Goal: Task Accomplishment & Management: Complete application form

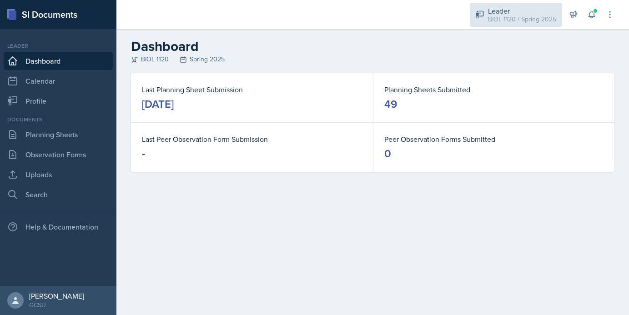
click at [517, 10] on div "Leader" at bounding box center [522, 10] width 68 height 11
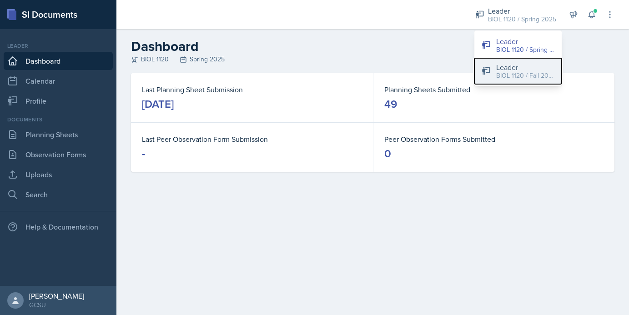
click at [512, 68] on div "Leader" at bounding box center [526, 67] width 58 height 11
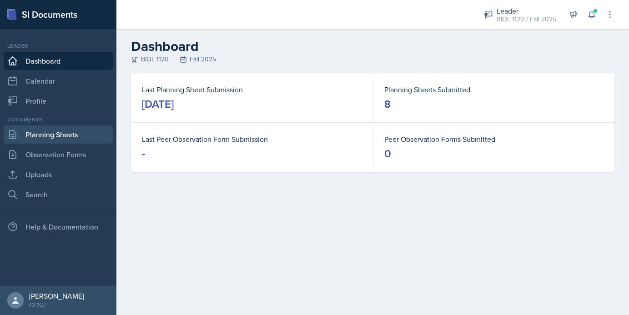
click at [76, 127] on link "Planning Sheets" at bounding box center [58, 135] width 109 height 18
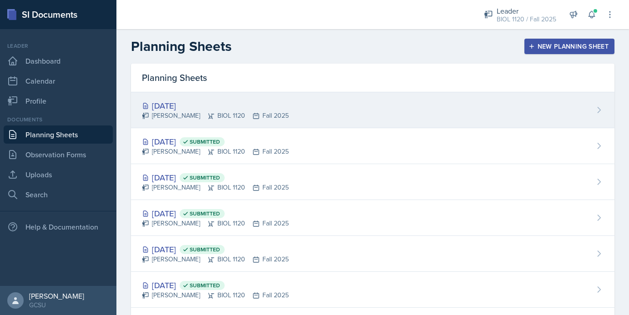
click at [247, 115] on div "[PERSON_NAME] BIOL 1120 Fall 2025" at bounding box center [215, 116] width 147 height 10
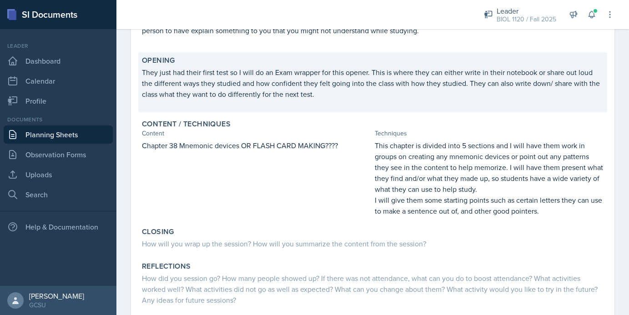
scroll to position [165, 0]
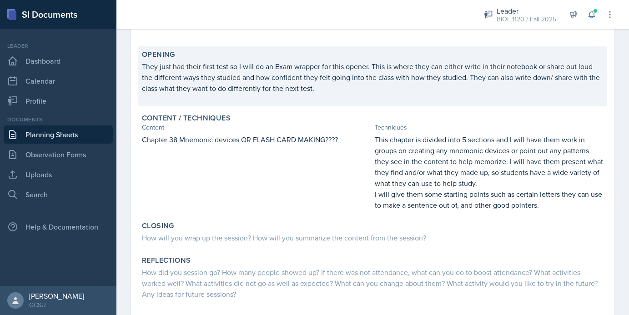
click at [342, 88] on p "They just had their first test so I will do an Exam wrapper for this opener. Th…" at bounding box center [373, 77] width 462 height 33
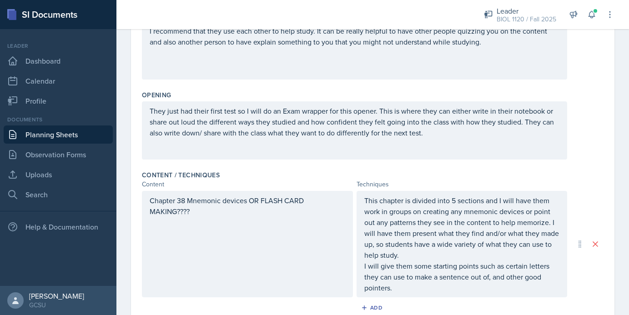
click at [427, 133] on p "They just had their first test so I will do an Exam wrapper for this opener. Th…" at bounding box center [355, 122] width 410 height 33
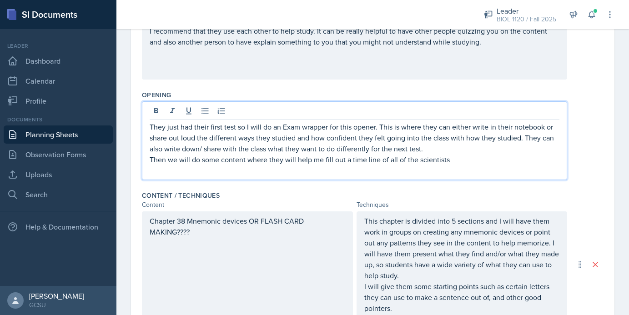
click at [421, 151] on p "They just had their first test so I will do an Exam wrapper for this opener. Th…" at bounding box center [355, 138] width 410 height 33
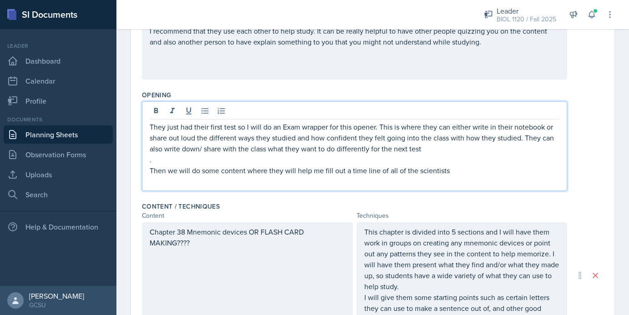
click at [463, 170] on p "Then we will do some content where they will help me fill out a time line of al…" at bounding box center [355, 170] width 410 height 11
click at [152, 164] on p "." at bounding box center [355, 159] width 410 height 11
click at [453, 174] on p "Then we will do some content where they will help me fill out a time line of al…" at bounding box center [355, 170] width 410 height 11
click at [422, 153] on p "They just had their first test so I will do an Exam wrapper for this opener. Th…" at bounding box center [355, 138] width 410 height 33
click at [455, 168] on p "Then we will do some content where they will help me fill out a time line of al…" at bounding box center [355, 170] width 410 height 11
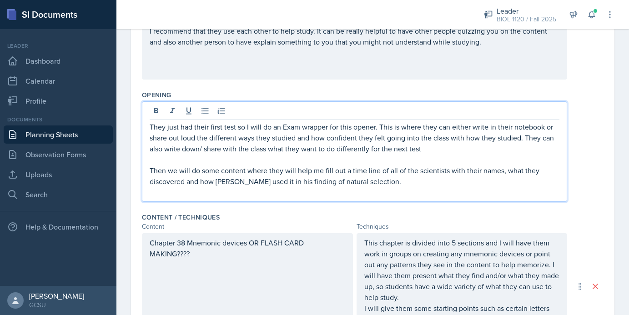
click at [222, 183] on p "Then we will do some content where they will help me fill out a time line of al…" at bounding box center [355, 176] width 410 height 22
click at [391, 178] on p "Then we will do some content where they will help me fill out a time line of al…" at bounding box center [355, 176] width 410 height 22
click at [590, 210] on div "Content / Techniques Content Techniques Chapter 38 Mnemonic devices OR FLASH CA…" at bounding box center [373, 286] width 462 height 155
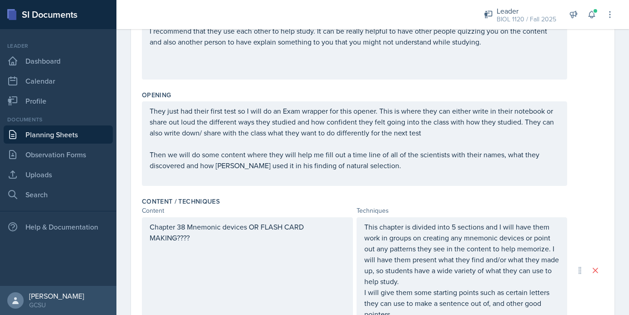
scroll to position [0, 0]
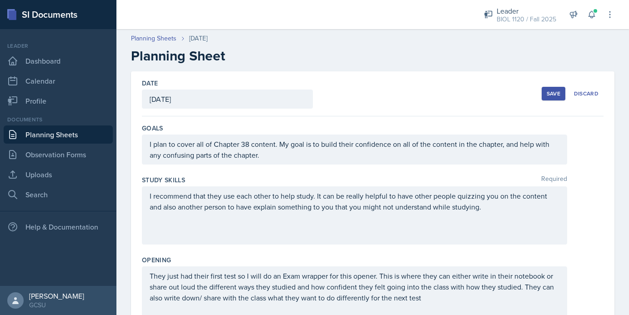
click at [551, 95] on div "Save" at bounding box center [554, 93] width 14 height 7
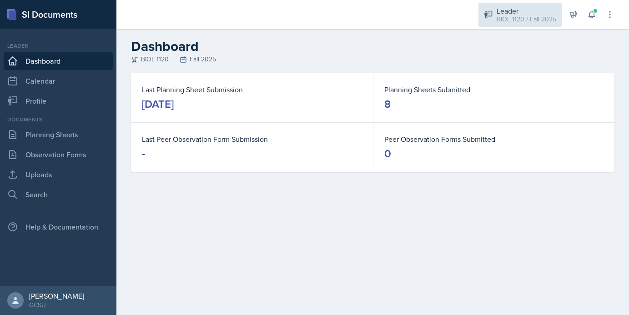
click at [528, 13] on div "Leader" at bounding box center [527, 10] width 60 height 11
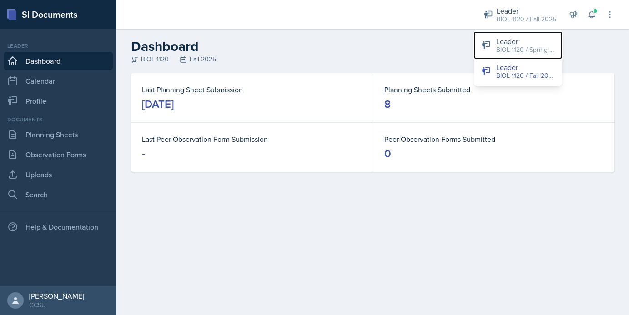
click at [524, 47] on div "BIOL 1120 / Spring 2025" at bounding box center [526, 50] width 58 height 10
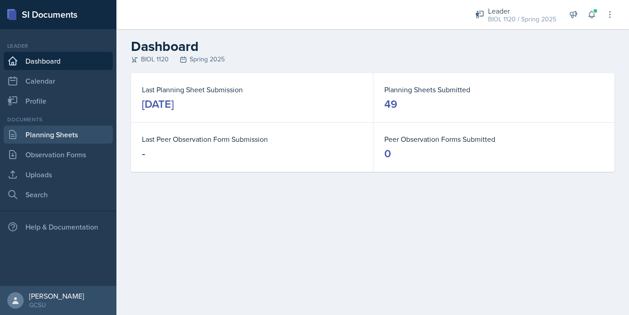
click at [97, 127] on link "Planning Sheets" at bounding box center [58, 135] width 109 height 18
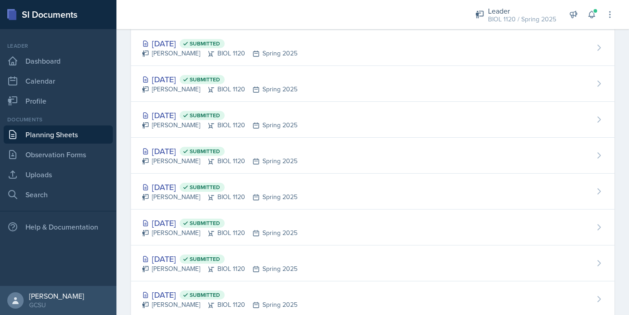
scroll to position [1392, 0]
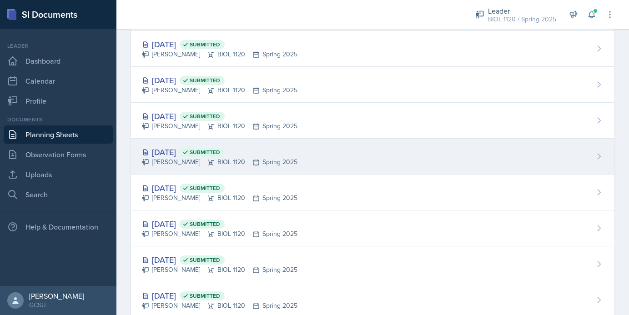
click at [369, 168] on div "Sep 24th, 2024 Submitted Emma Emmil BIOL 1120 Spring 2025" at bounding box center [373, 157] width 484 height 36
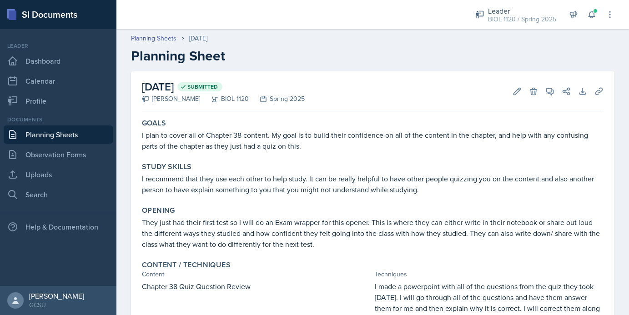
click at [82, 134] on link "Planning Sheets" at bounding box center [58, 135] width 109 height 18
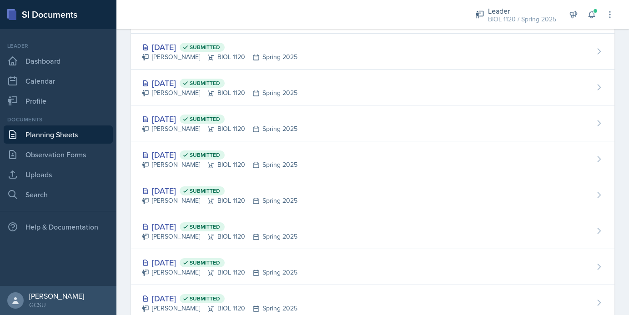
scroll to position [1413, 0]
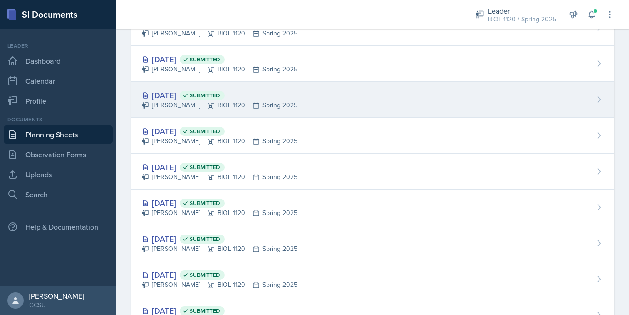
click at [332, 105] on div "Oct 1st, 2024 Submitted Emma Emmil BIOL 1120 Spring 2025" at bounding box center [373, 100] width 484 height 36
